Goal: Task Accomplishment & Management: Manage account settings

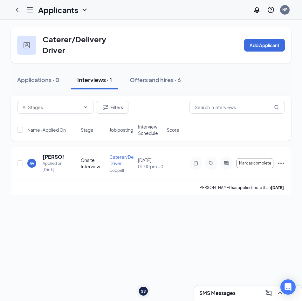
click at [30, 10] on icon "Hamburger" at bounding box center [30, 10] width 8 height 8
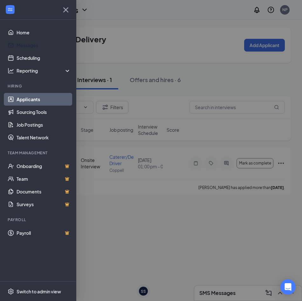
drag, startPoint x: 43, startPoint y: 46, endPoint x: 193, endPoint y: 46, distance: 149.8
click at [196, 43] on div at bounding box center [151, 150] width 302 height 301
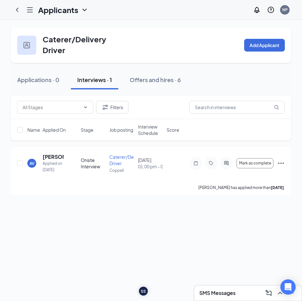
click at [26, 10] on div at bounding box center [30, 9] width 13 height 13
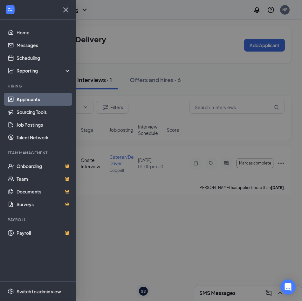
click at [28, 12] on div at bounding box center [38, 10] width 76 height 20
click at [24, 30] on link "Home" at bounding box center [44, 32] width 54 height 13
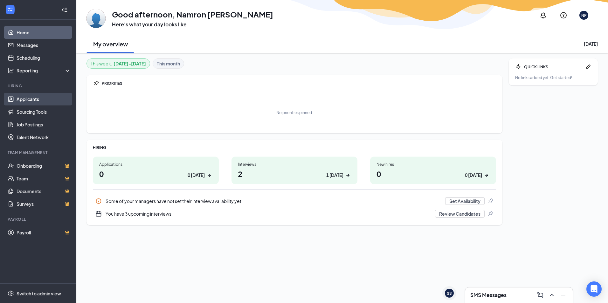
click at [41, 101] on link "Applicants" at bounding box center [44, 99] width 54 height 13
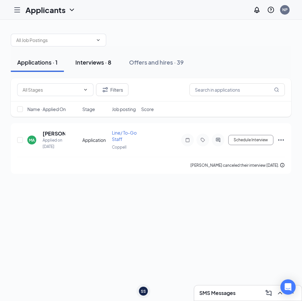
click at [89, 59] on div "Interviews · 8" at bounding box center [93, 62] width 36 height 8
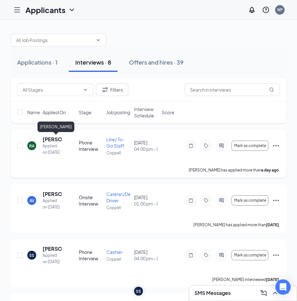
click at [51, 140] on h5 "Rishi Adhikary" at bounding box center [52, 139] width 19 height 7
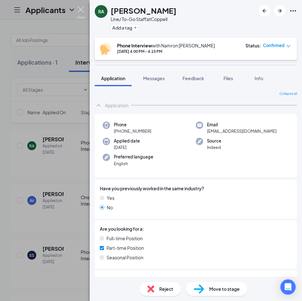
click at [78, 10] on img at bounding box center [81, 12] width 8 height 12
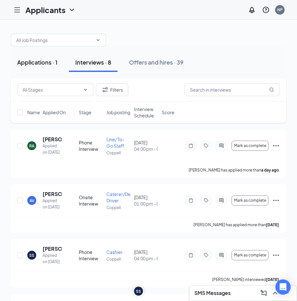
click at [47, 66] on div "Applications · 1" at bounding box center [37, 62] width 40 height 8
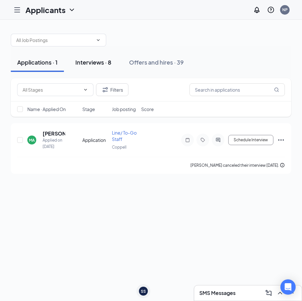
click at [94, 65] on div "Interviews · 8" at bounding box center [93, 62] width 36 height 8
